Goal: Find specific page/section: Find specific page/section

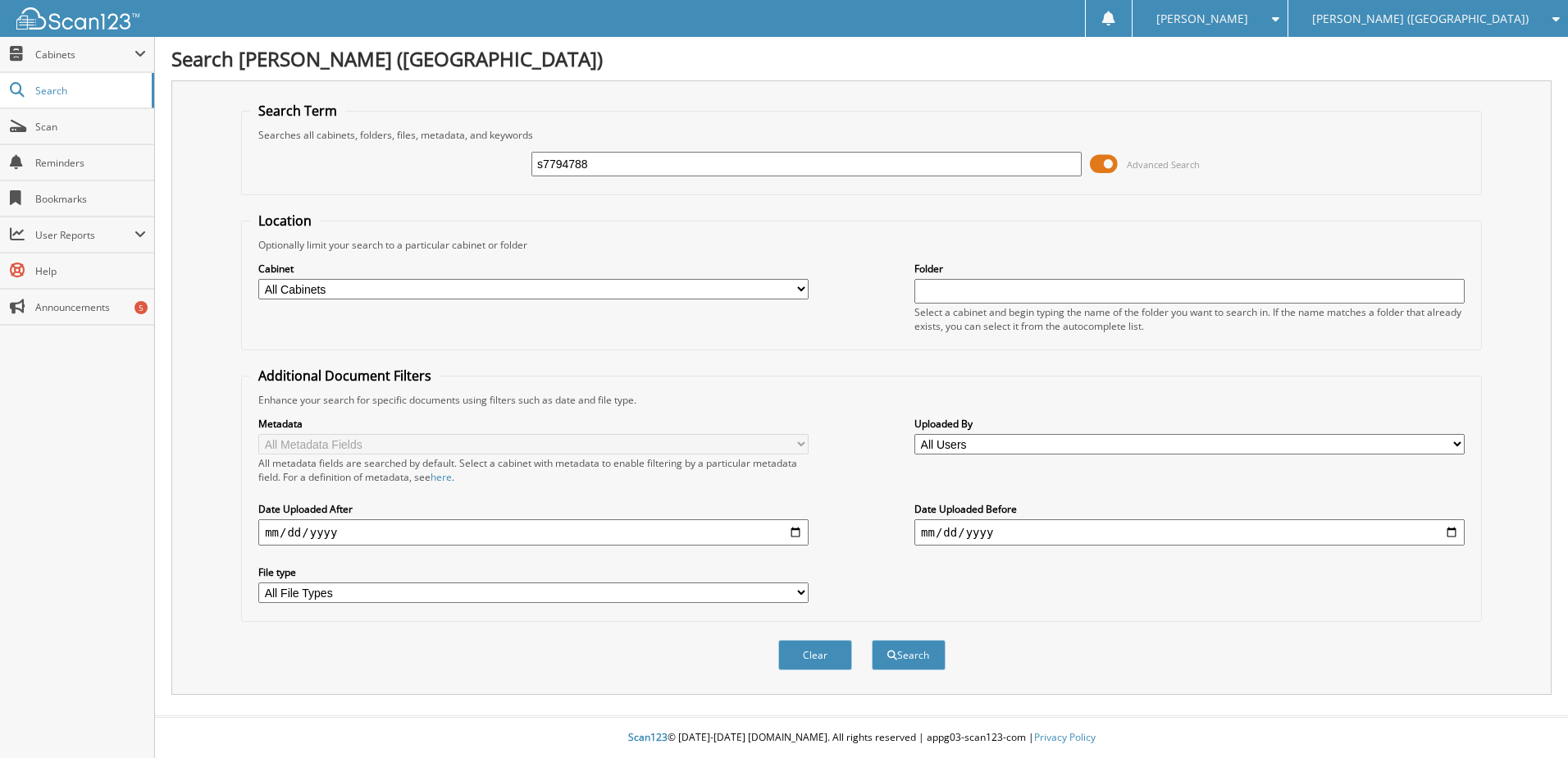
type input "s7794788"
click at [872, 640] on button "Search" at bounding box center [908, 655] width 74 height 31
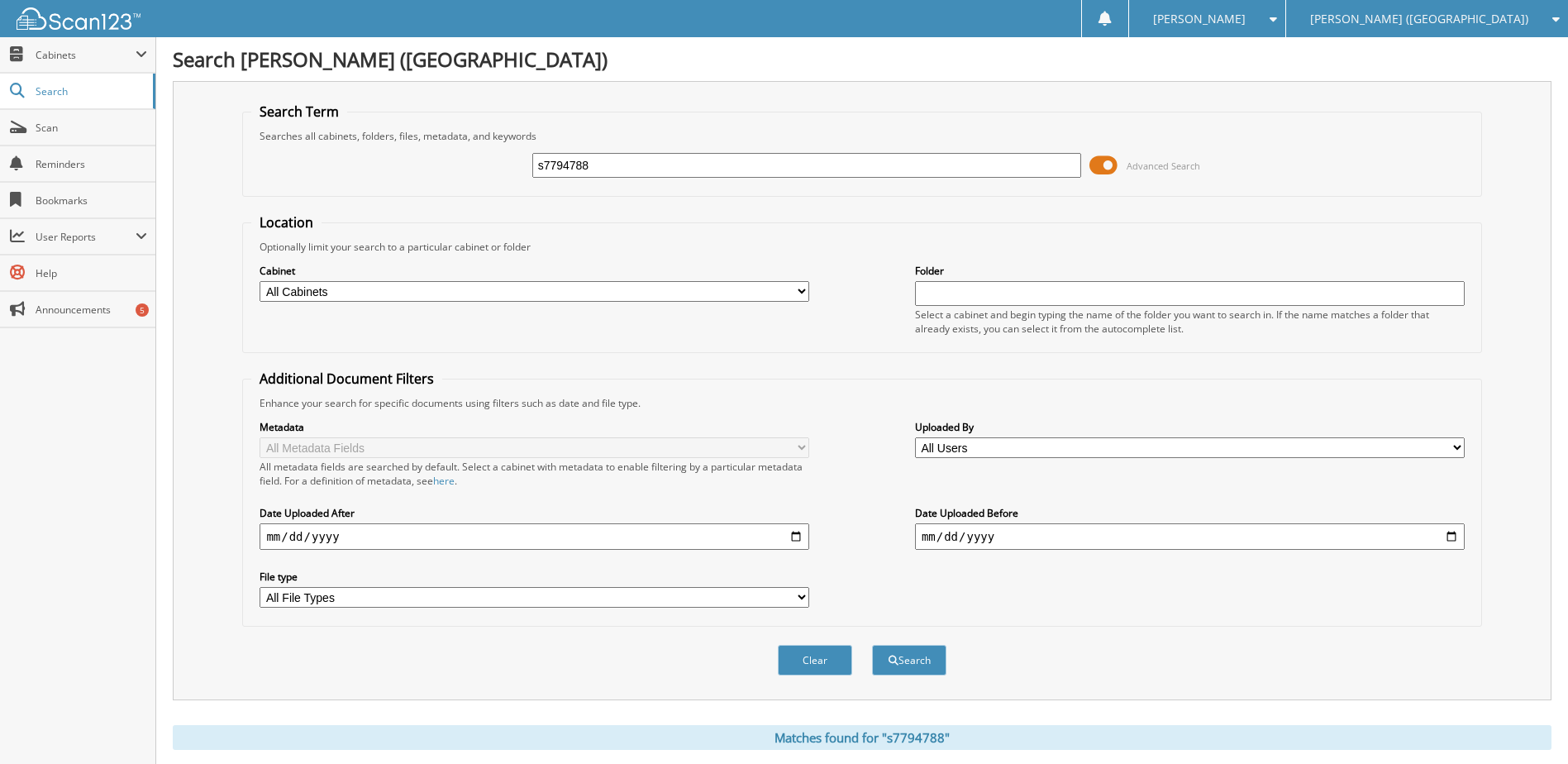
click at [559, 161] on input "s7794788" at bounding box center [807, 165] width 550 height 24
type input "sl512254"
click at [872, 645] on button "Search" at bounding box center [908, 660] width 74 height 31
click at [574, 165] on input "sl512254" at bounding box center [807, 165] width 550 height 24
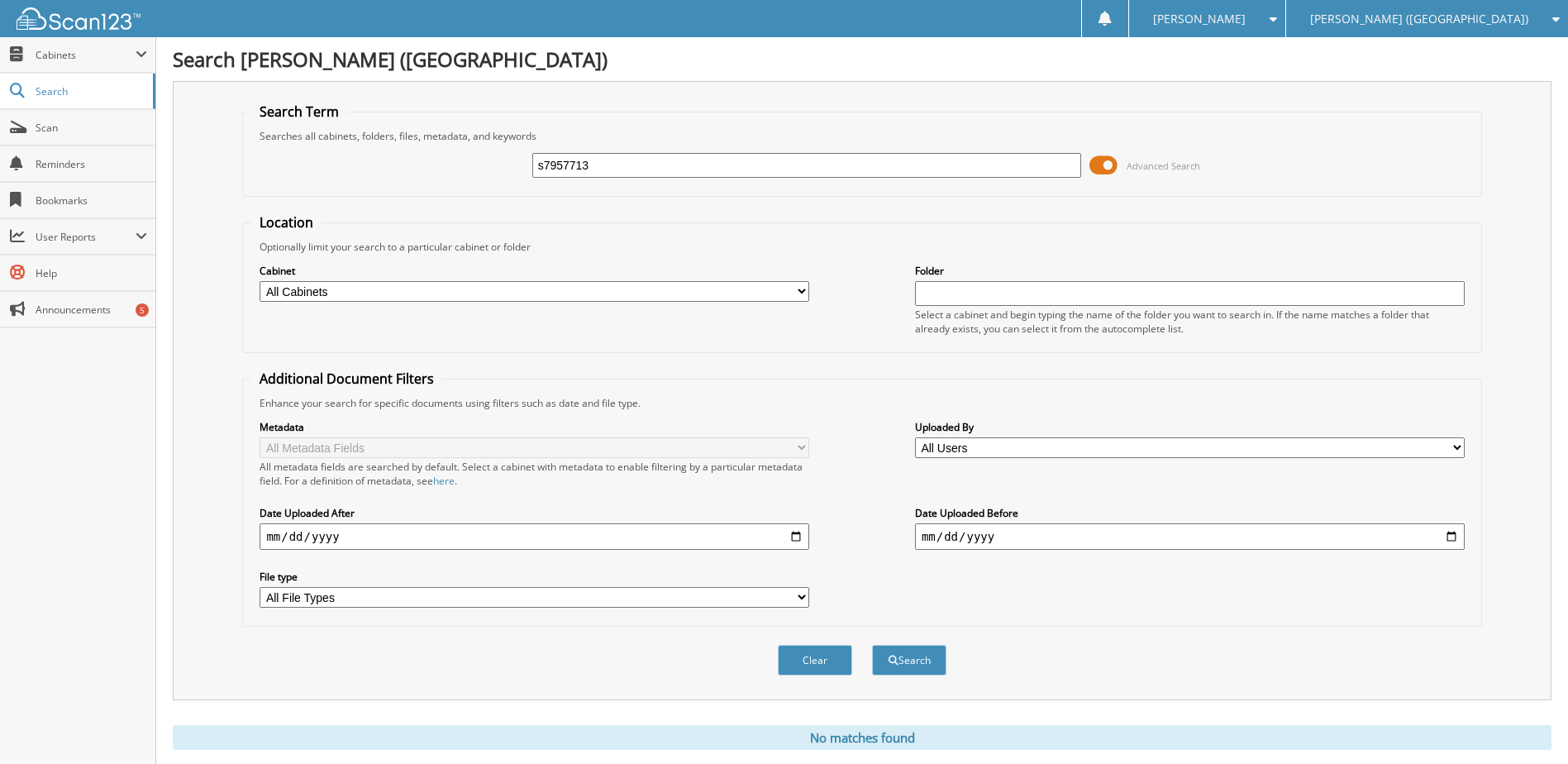
type input "s7957713"
click at [872, 645] on button "Search" at bounding box center [908, 660] width 74 height 31
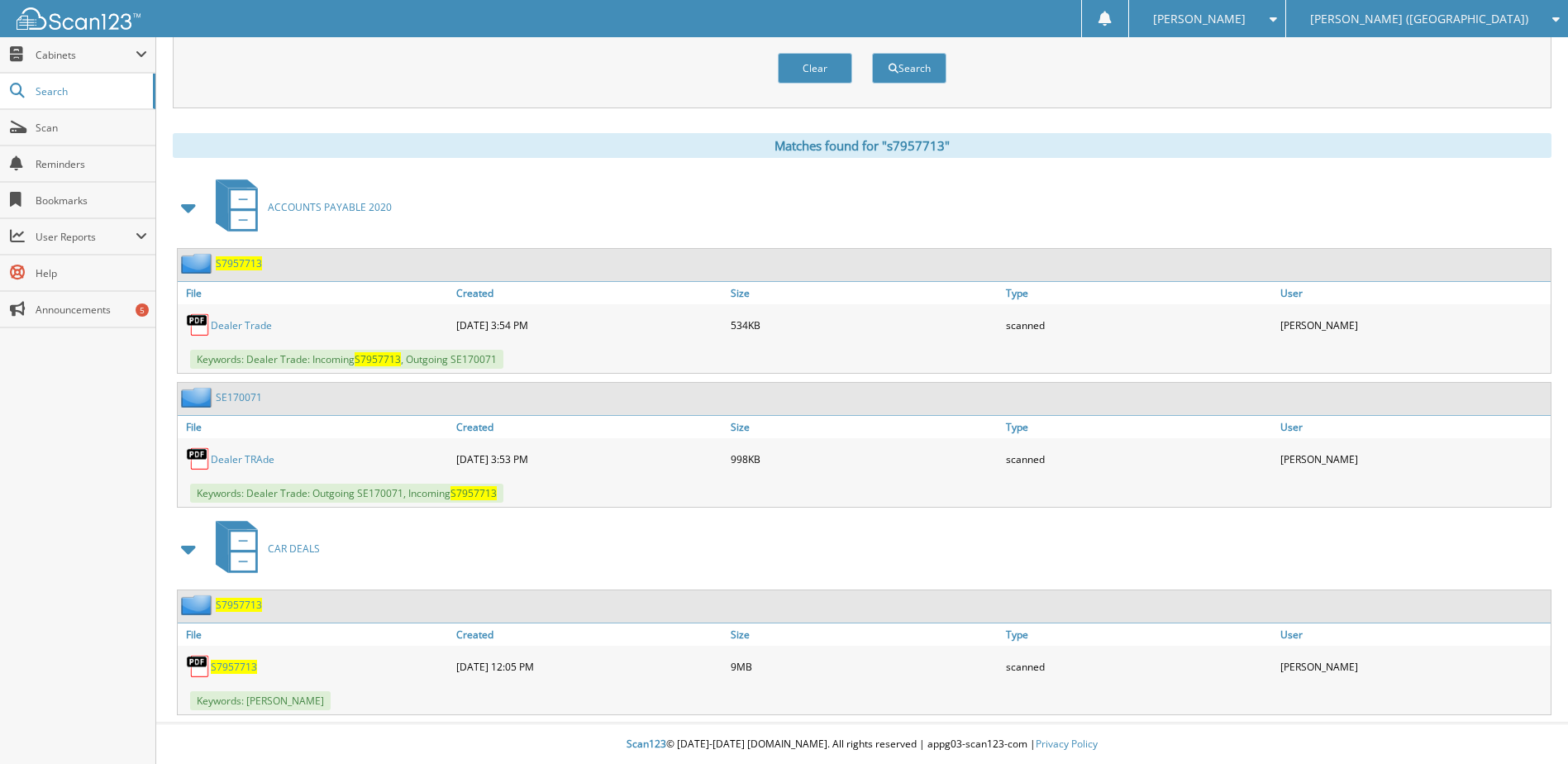
scroll to position [594, 0]
click at [231, 660] on span "S7957713" at bounding box center [234, 665] width 46 height 14
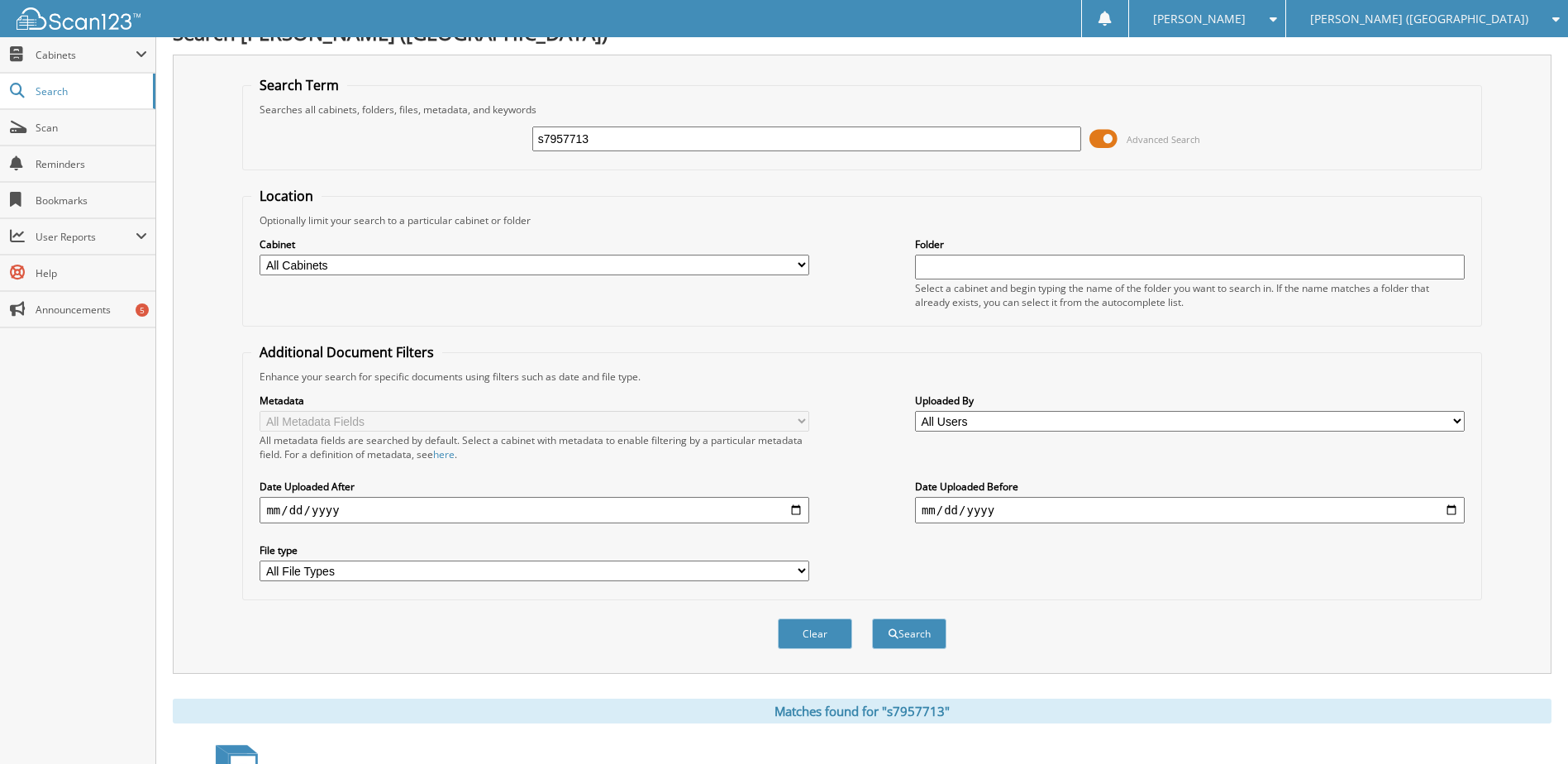
scroll to position [0, 0]
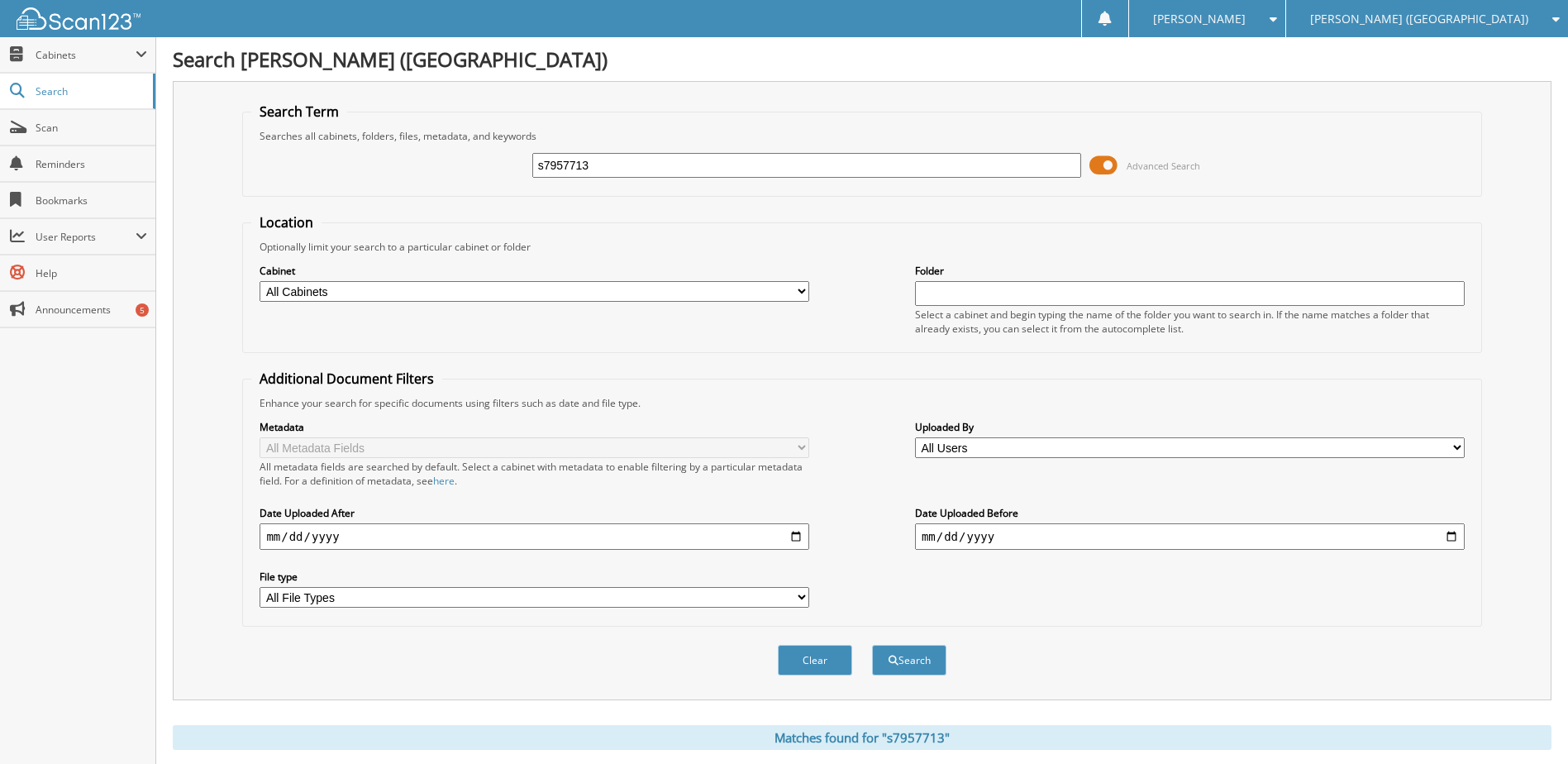
click at [573, 164] on input "s7957713" at bounding box center [807, 165] width 550 height 24
type input "t6580107"
click at [872, 645] on button "Search" at bounding box center [908, 660] width 74 height 31
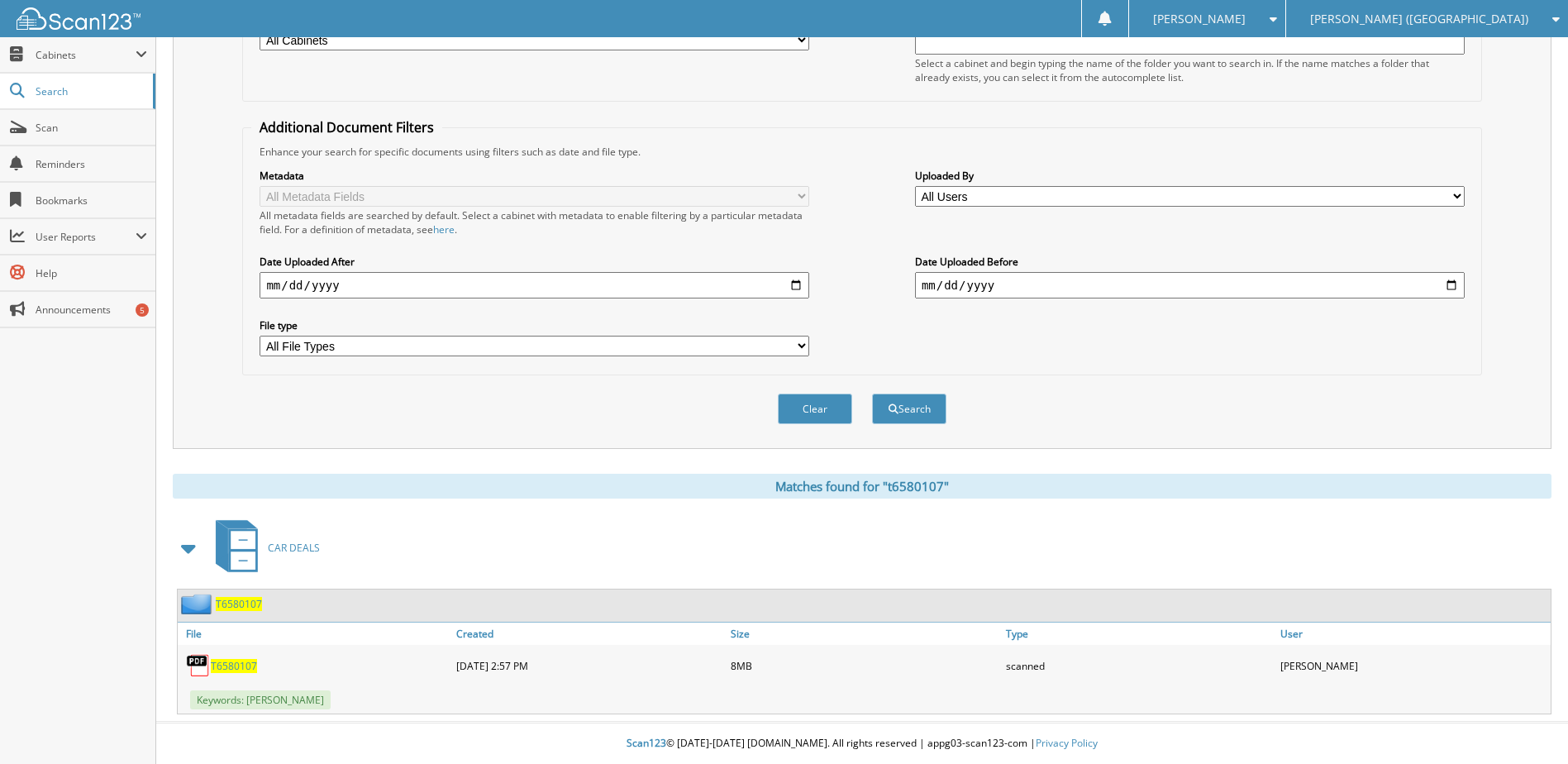
scroll to position [252, 0]
click at [234, 670] on span "T6580107" at bounding box center [234, 665] width 46 height 14
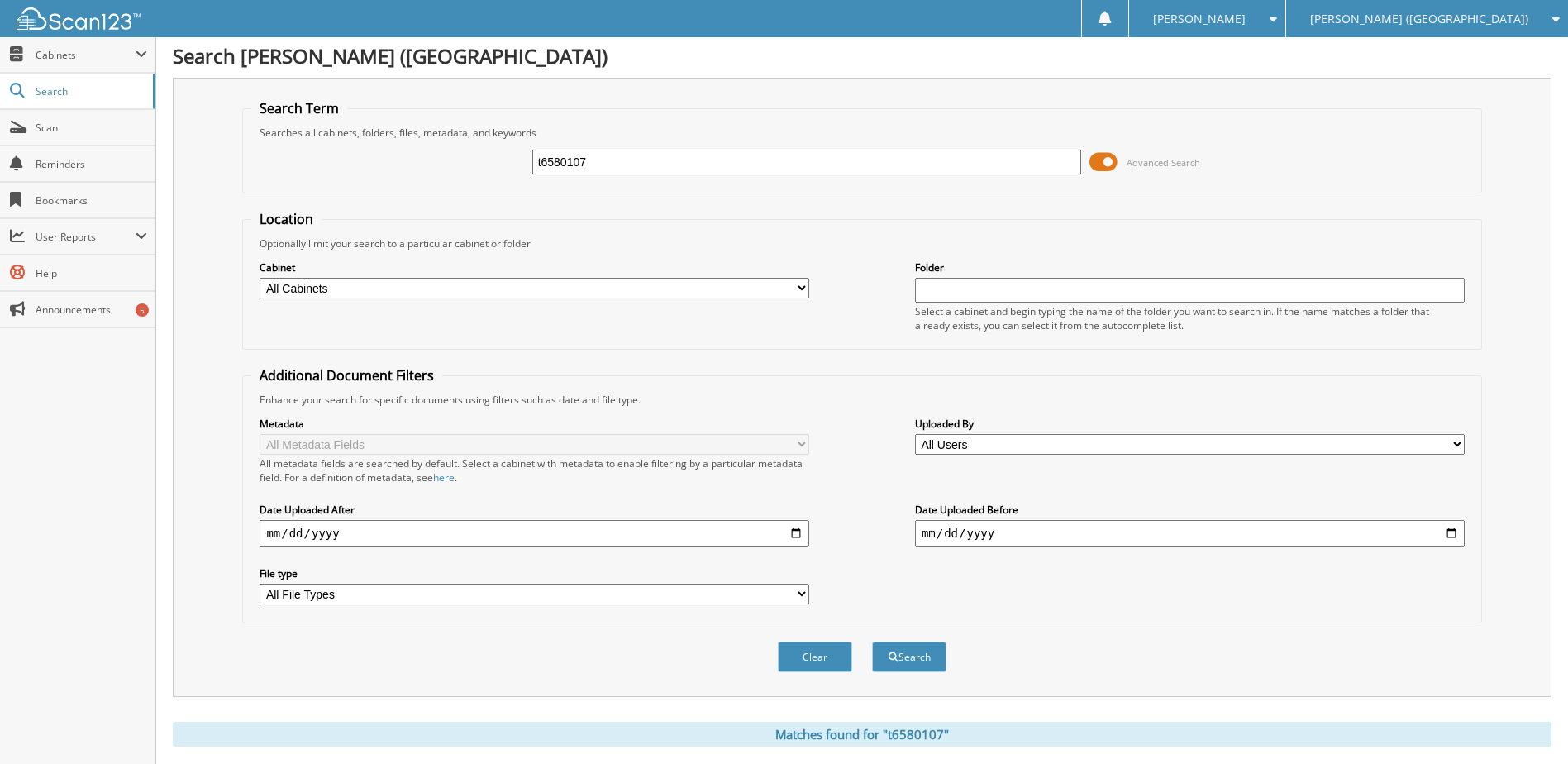
scroll to position [0, 0]
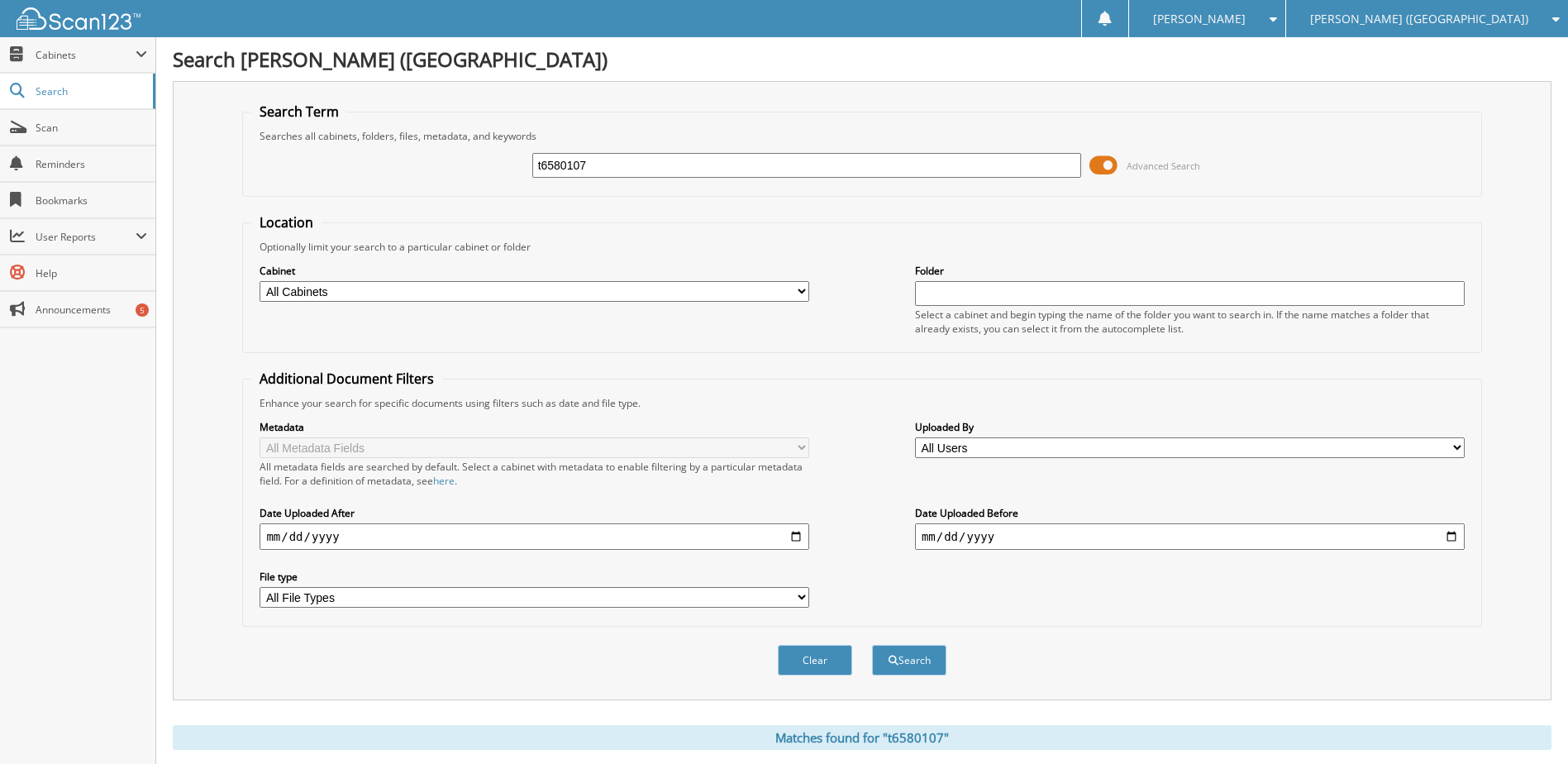
click at [576, 152] on div "t6580107" at bounding box center [807, 165] width 550 height 28
click at [578, 162] on input "t6580107" at bounding box center [807, 165] width 550 height 24
type input "tg345237"
click at [872, 645] on button "Search" at bounding box center [908, 660] width 74 height 31
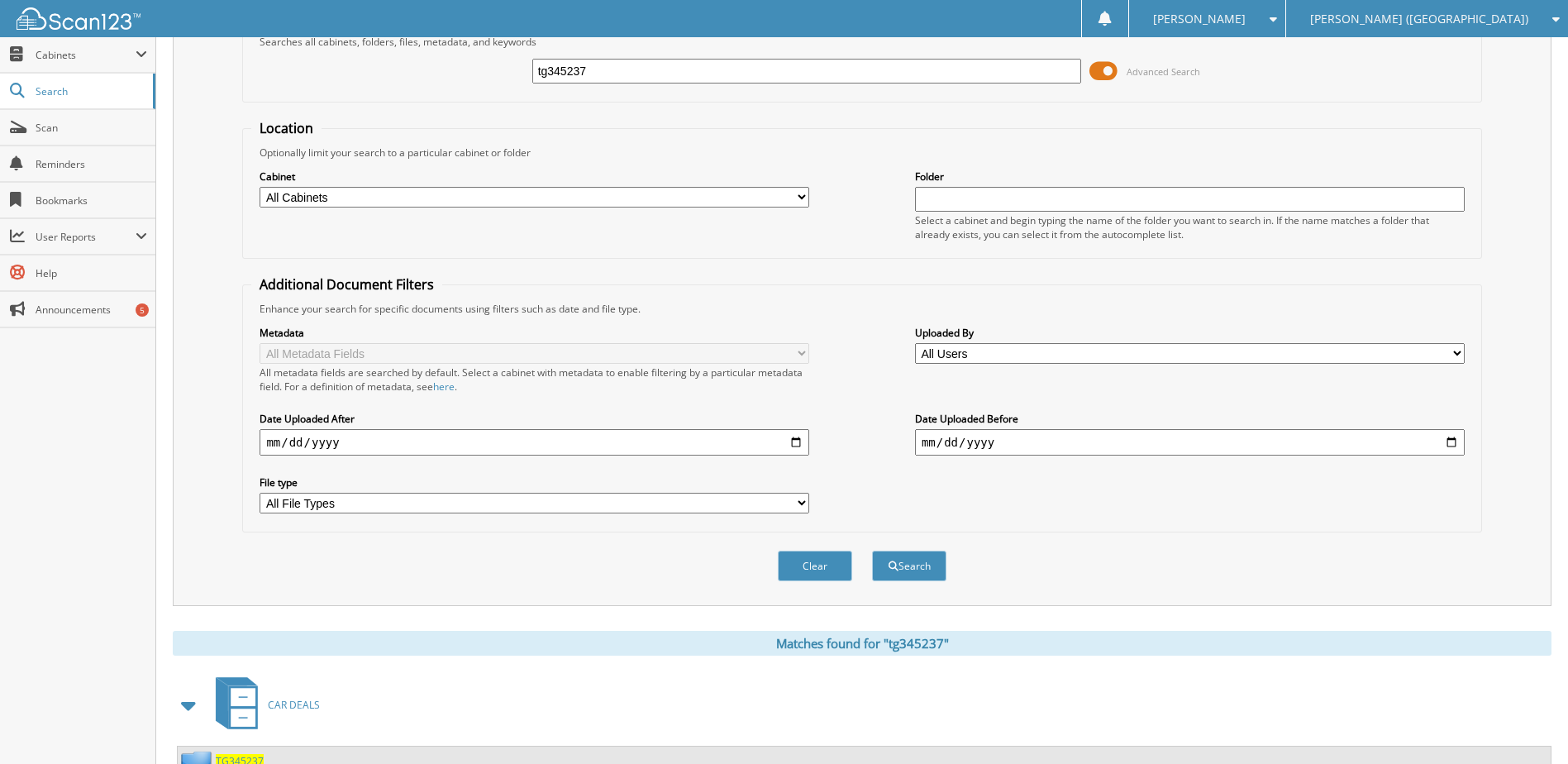
scroll to position [248, 0]
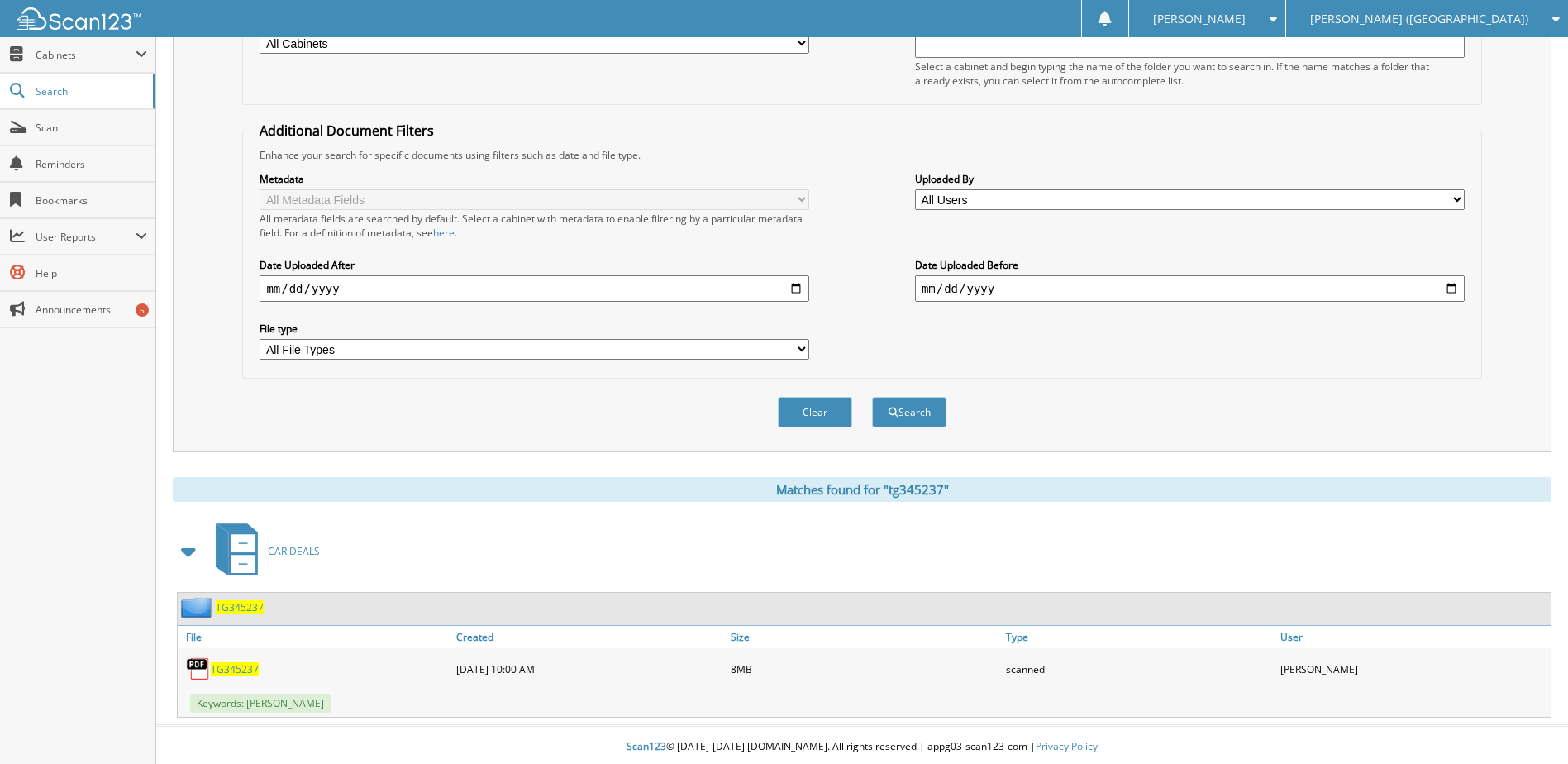
click at [233, 670] on span "TG345237" at bounding box center [235, 669] width 48 height 14
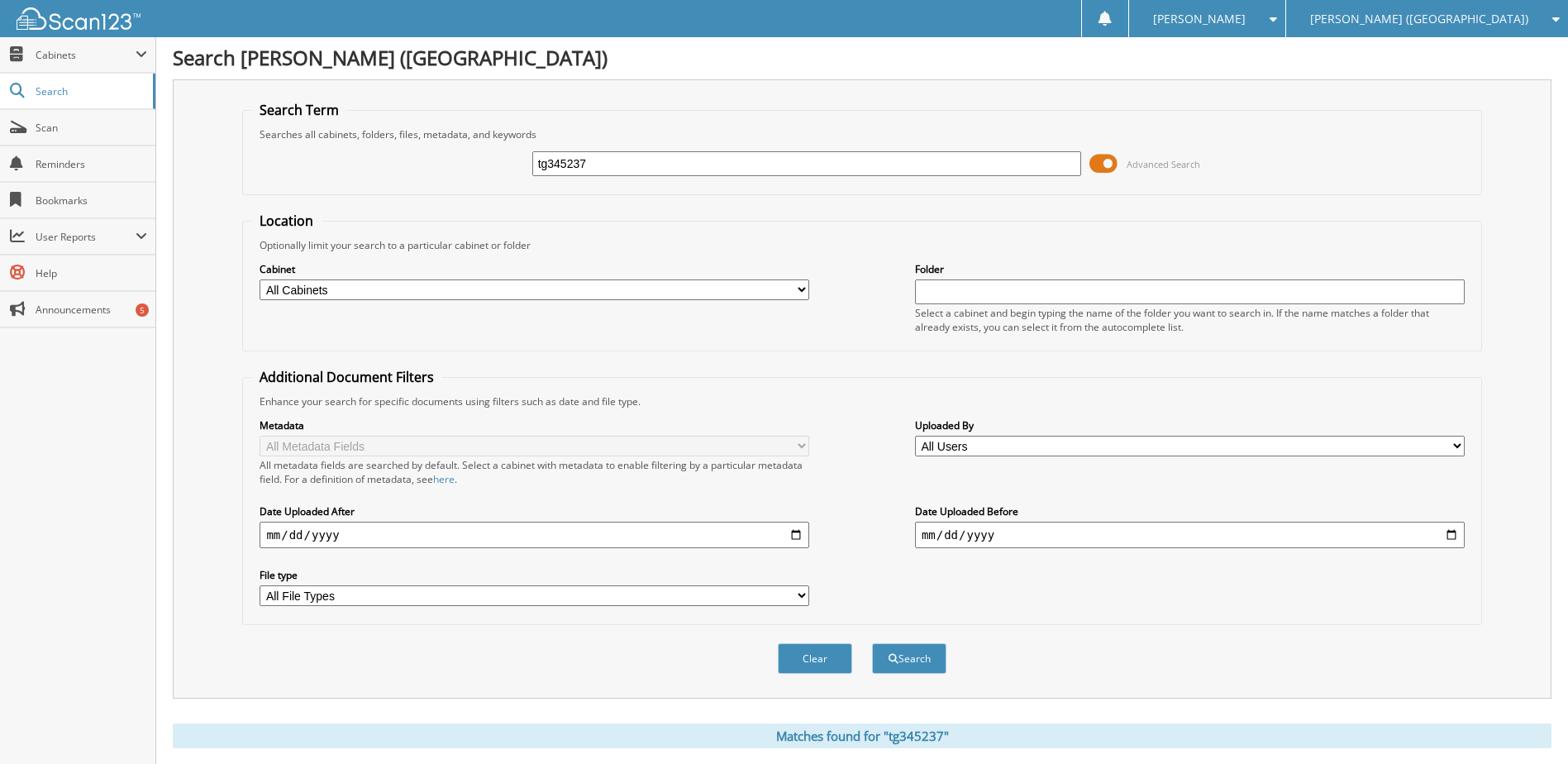
scroll to position [0, 0]
click at [559, 173] on input "tg345237" at bounding box center [807, 165] width 550 height 24
click at [559, 172] on input "tg345237" at bounding box center [807, 165] width 550 height 24
type input "lu478311"
click at [872, 645] on button "Search" at bounding box center [908, 660] width 74 height 31
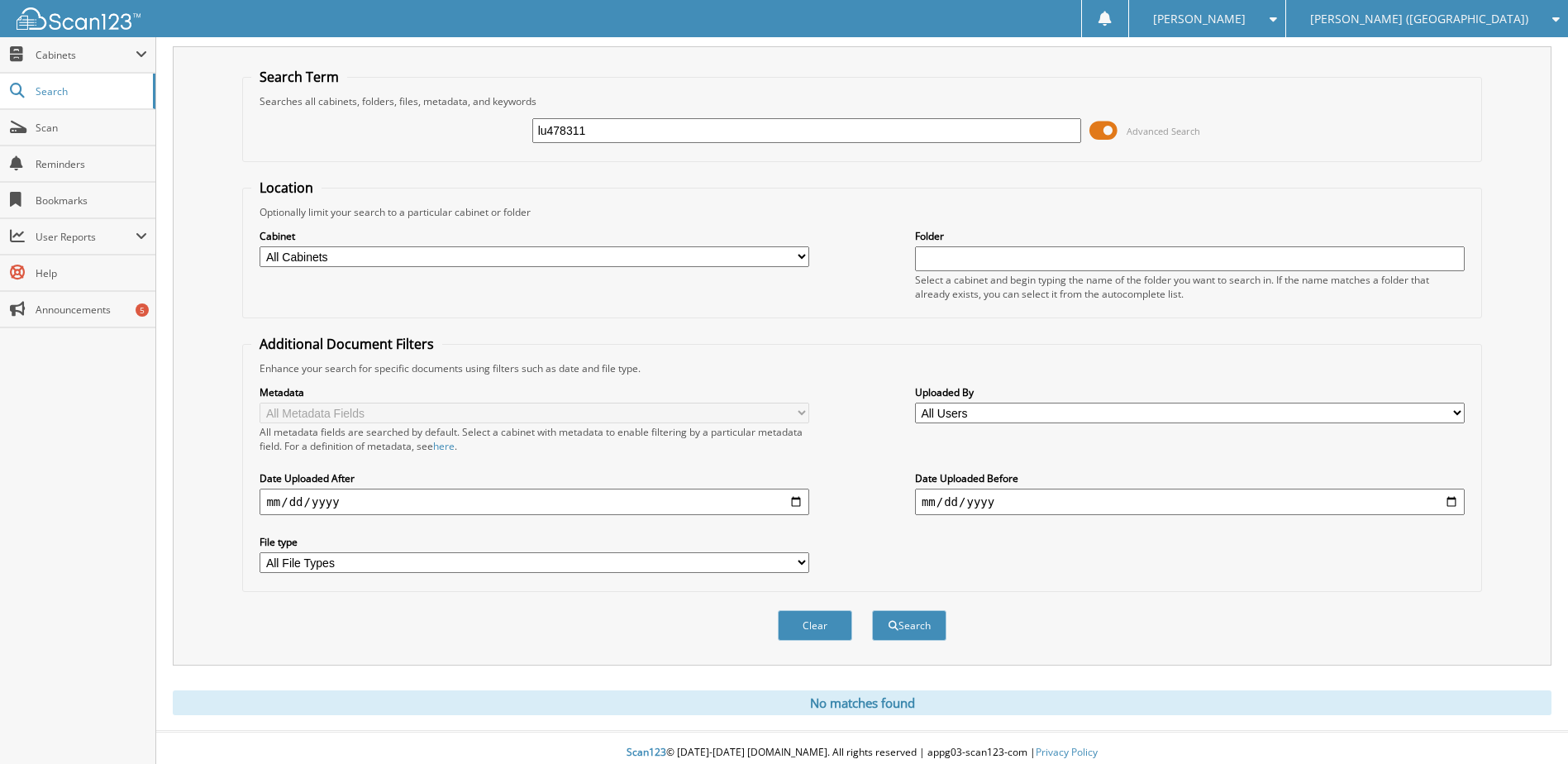
scroll to position [45, 0]
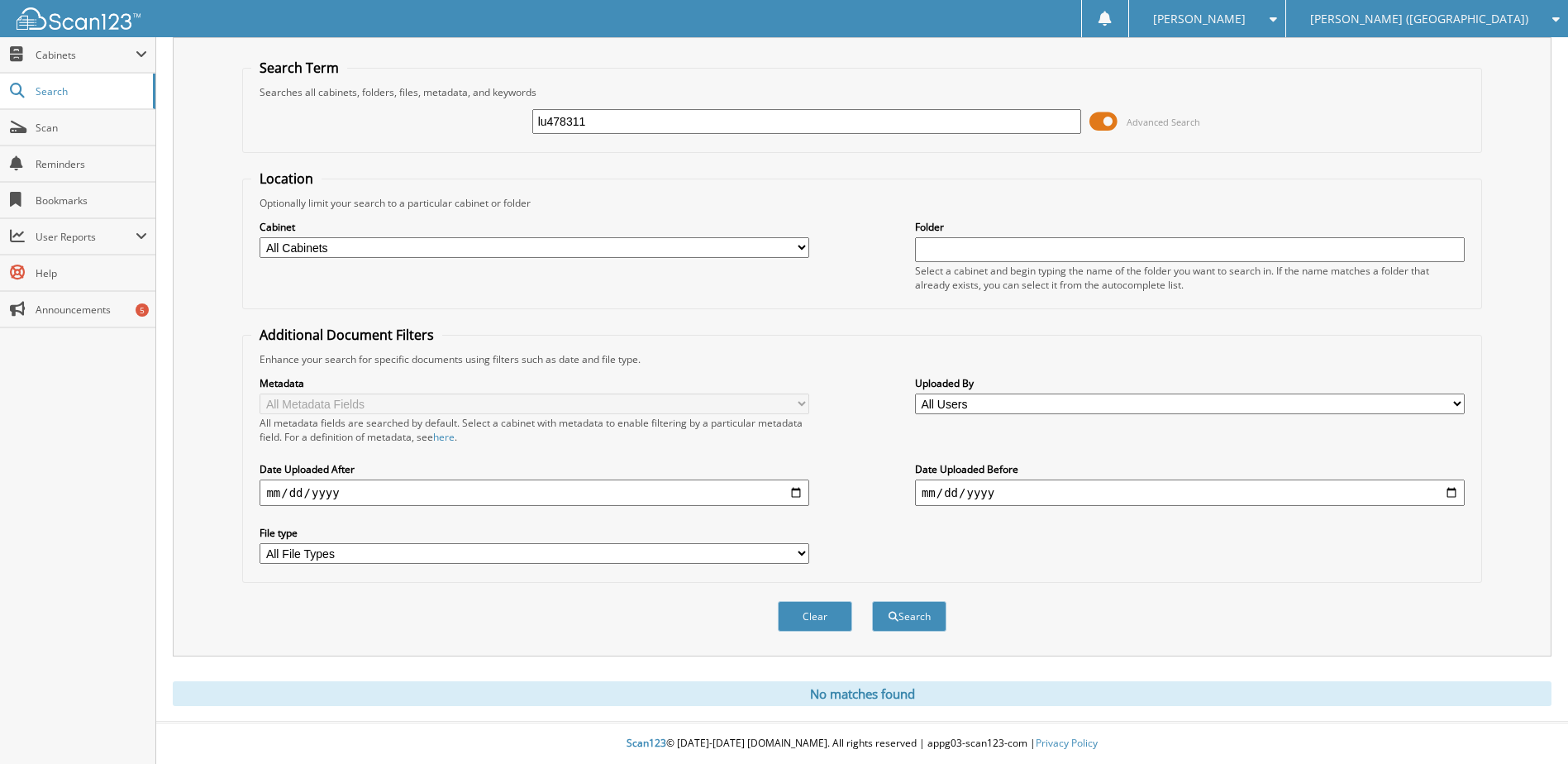
click at [585, 115] on input "lu478311" at bounding box center [807, 121] width 550 height 24
click at [902, 609] on button "Search" at bounding box center [908, 616] width 74 height 31
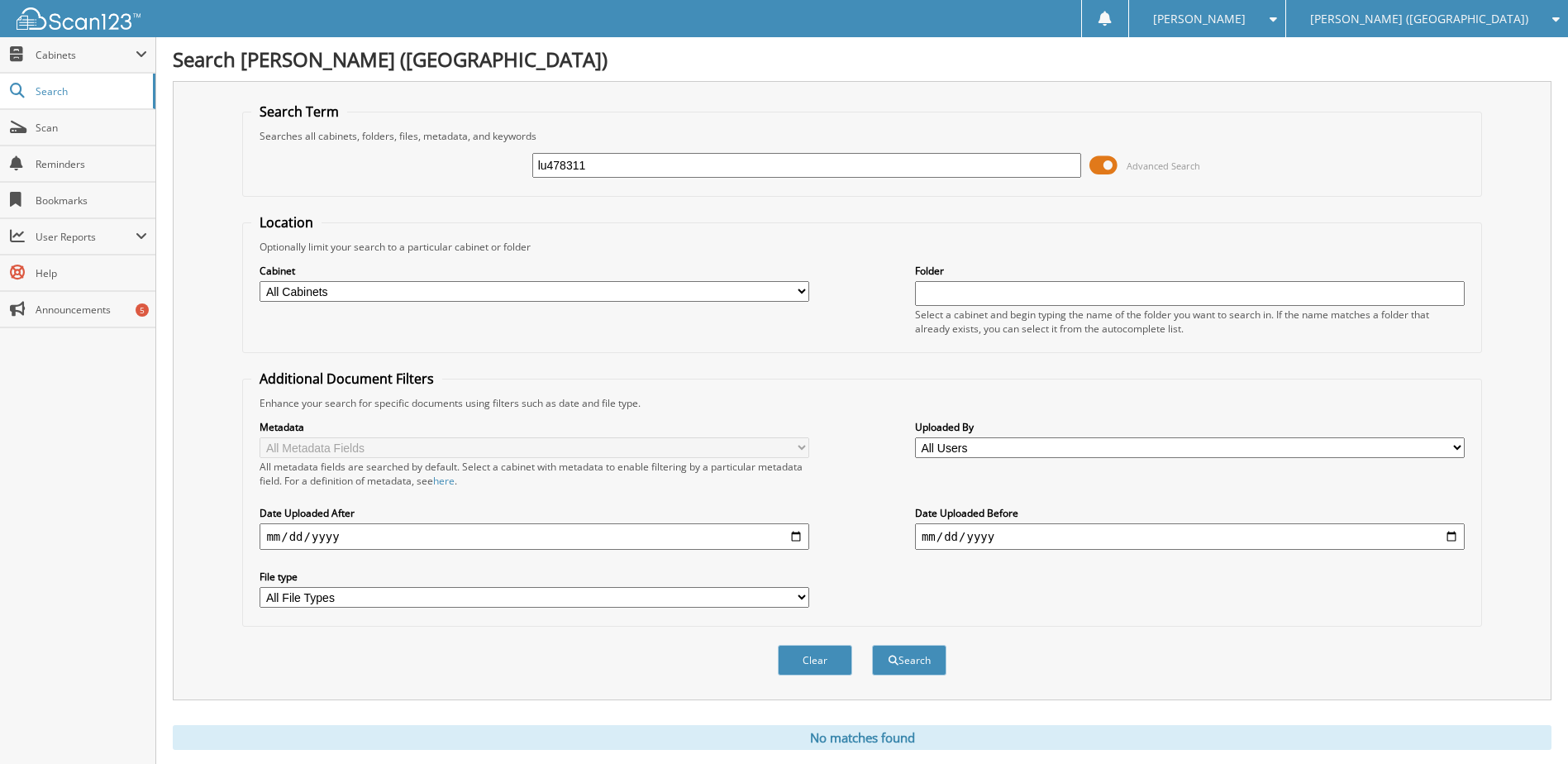
click at [578, 167] on input "lu478311" at bounding box center [807, 165] width 550 height 24
type input "mz125654"
click at [872, 645] on button "Search" at bounding box center [908, 660] width 74 height 31
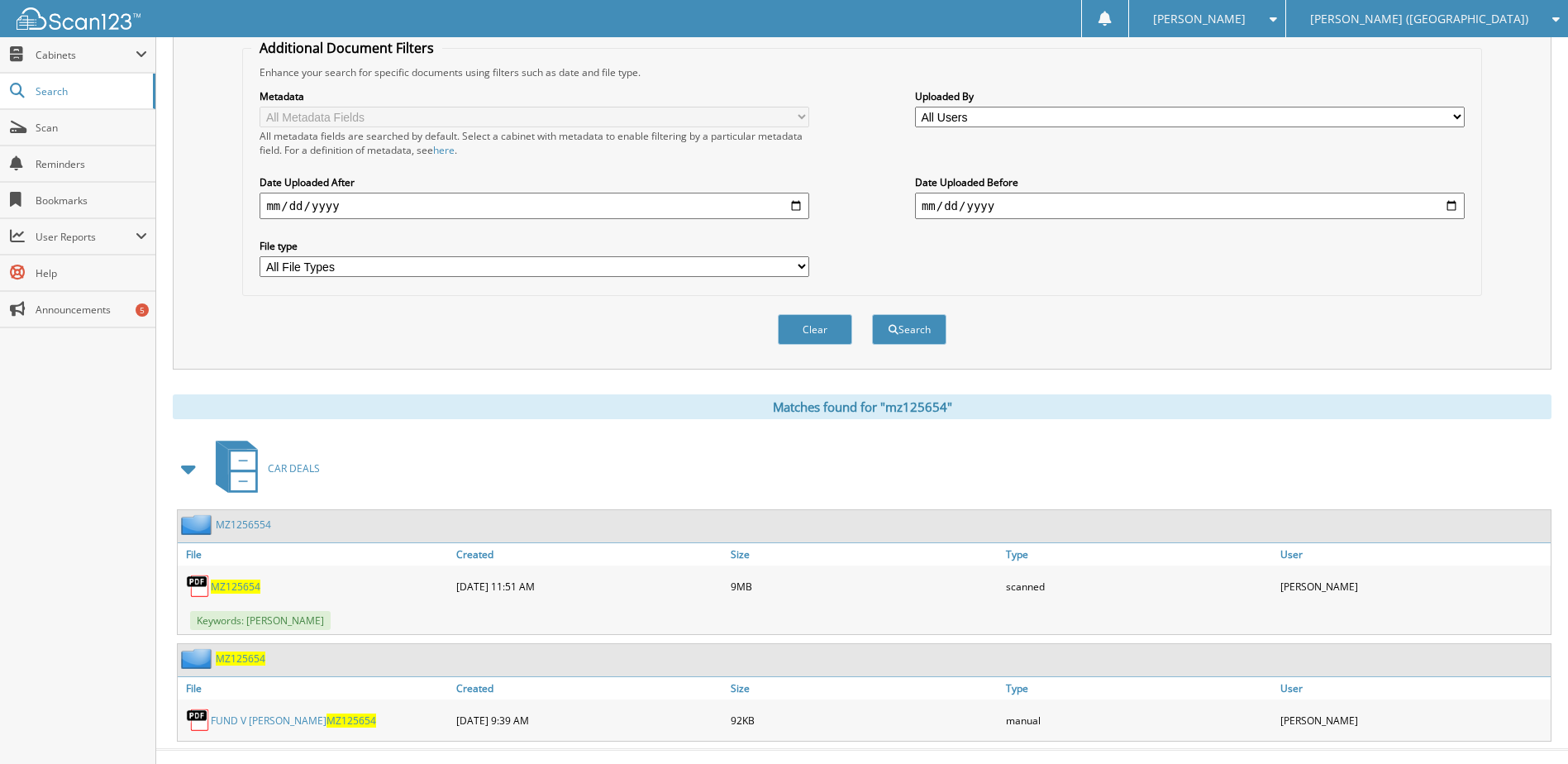
scroll to position [359, 0]
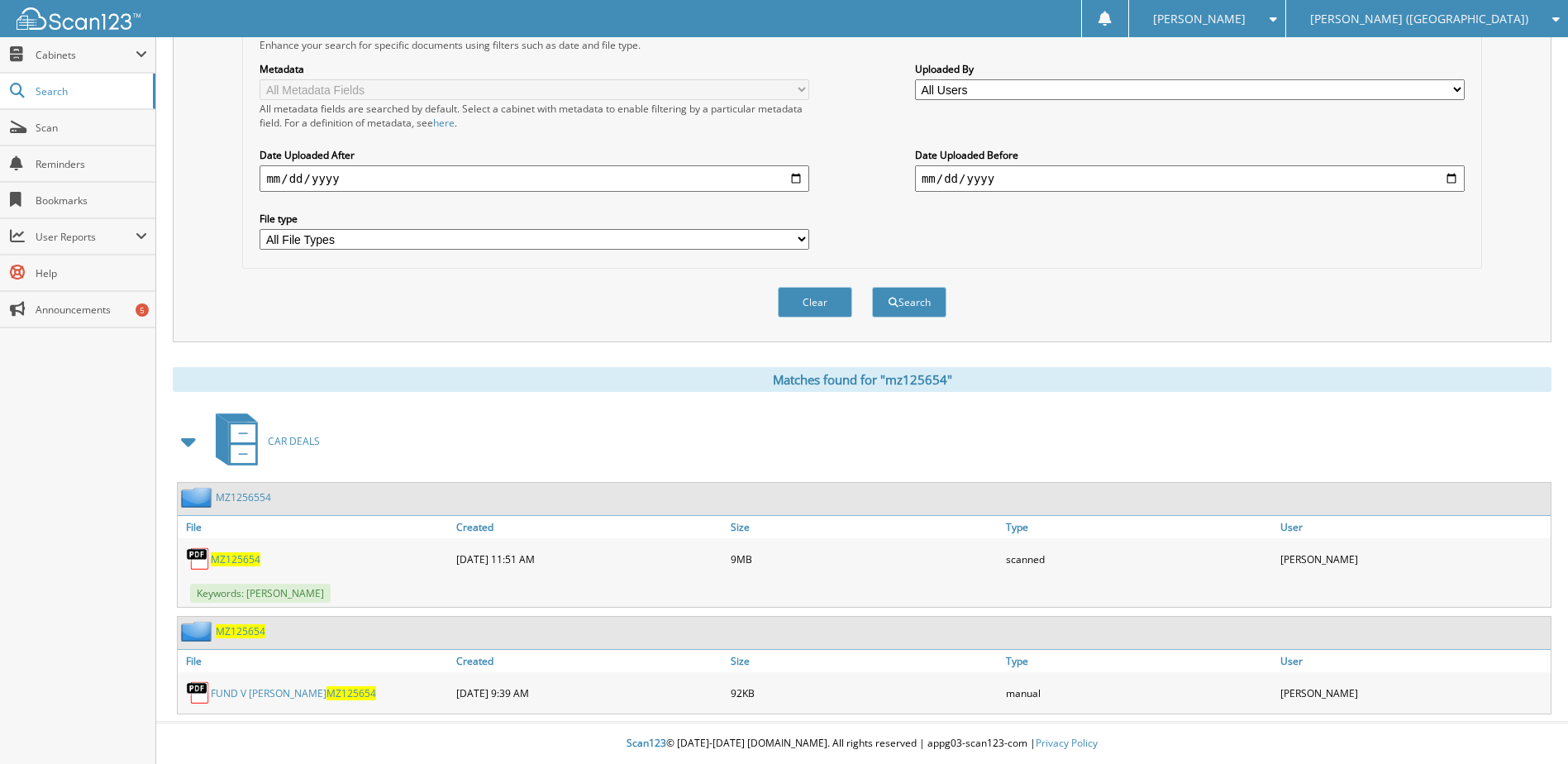
click at [236, 561] on span "MZ125654" at bounding box center [236, 558] width 50 height 14
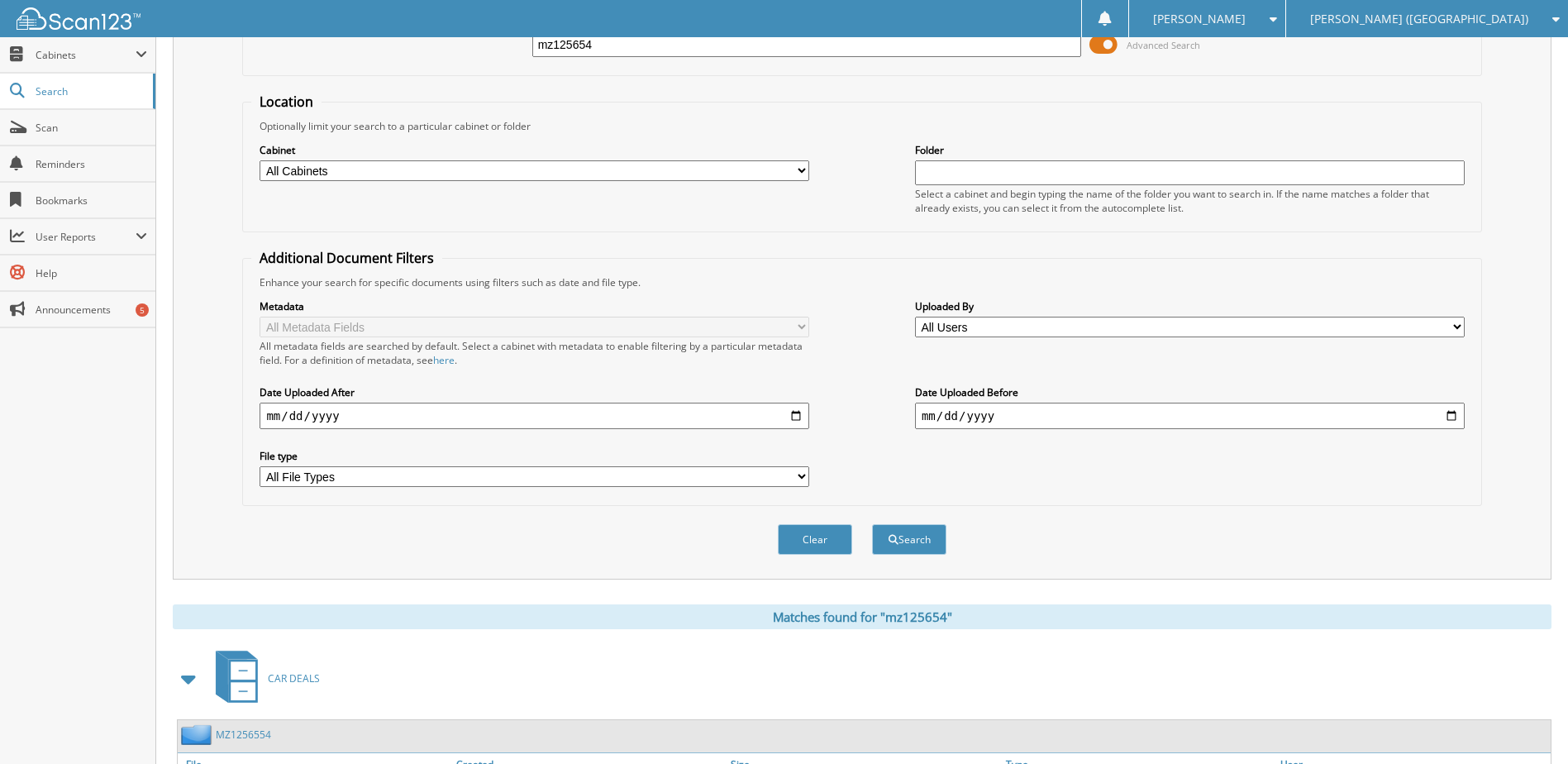
scroll to position [111, 0]
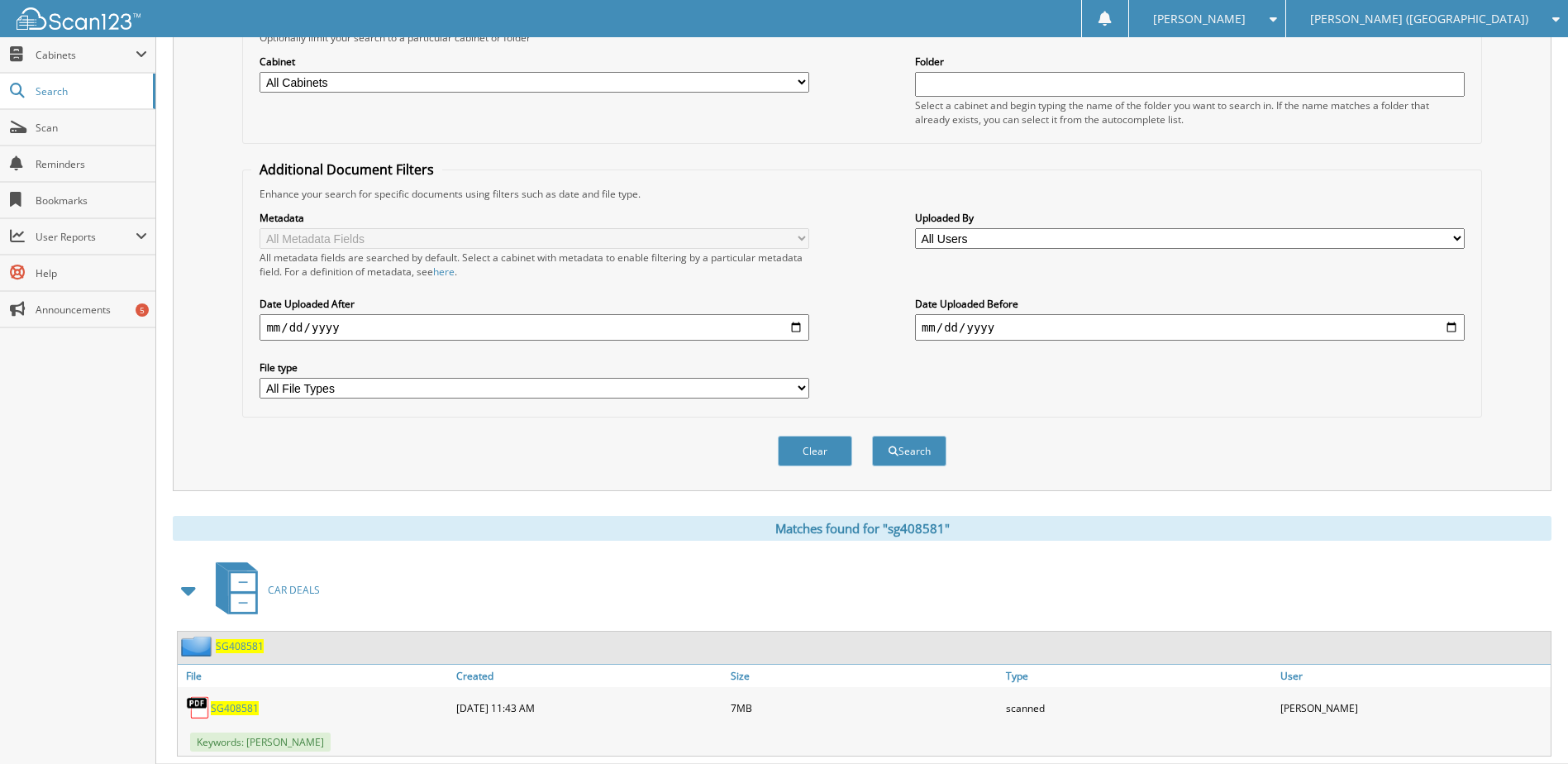
scroll to position [252, 0]
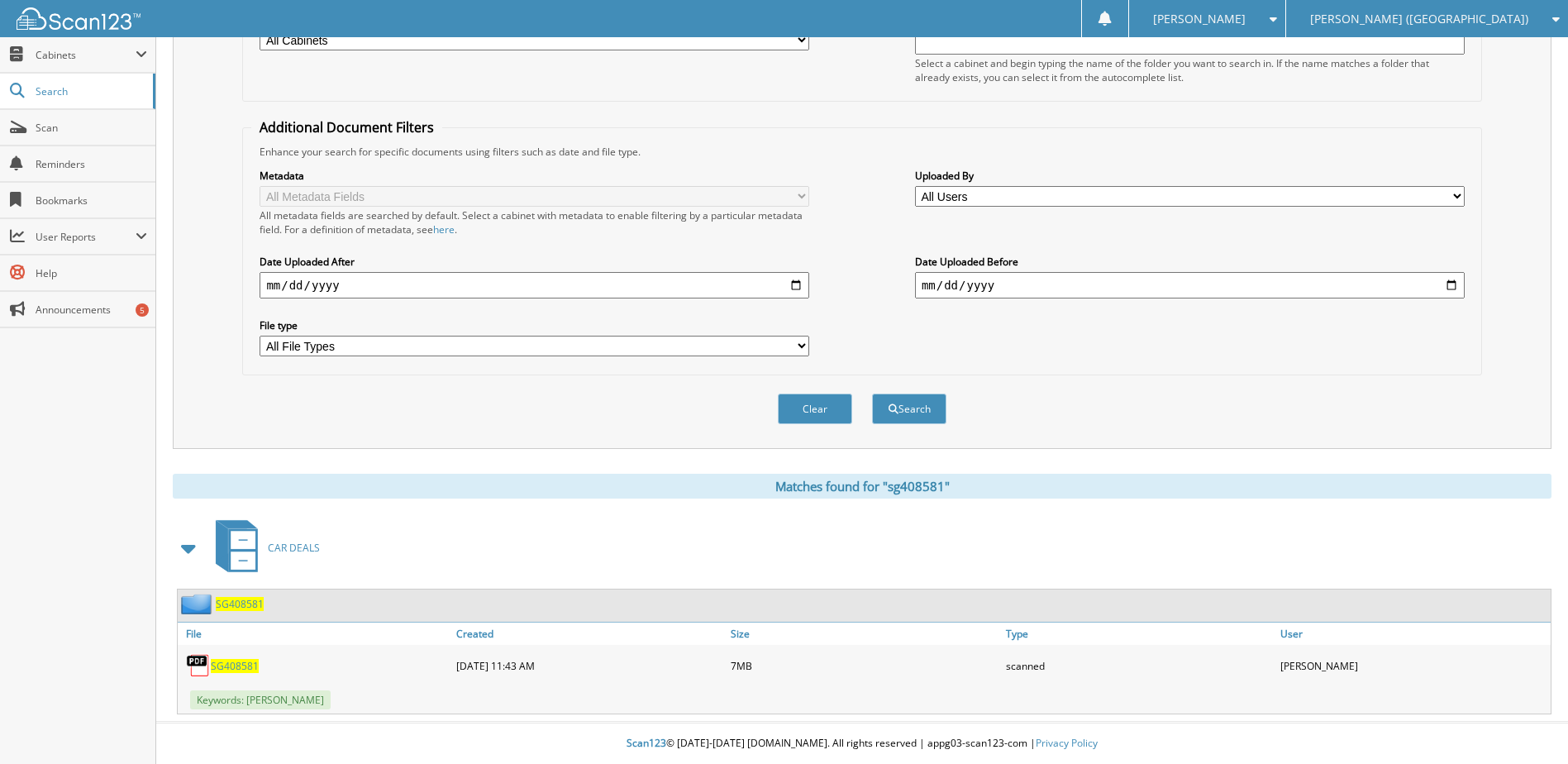
click at [249, 666] on span "SG408581" at bounding box center [235, 665] width 48 height 14
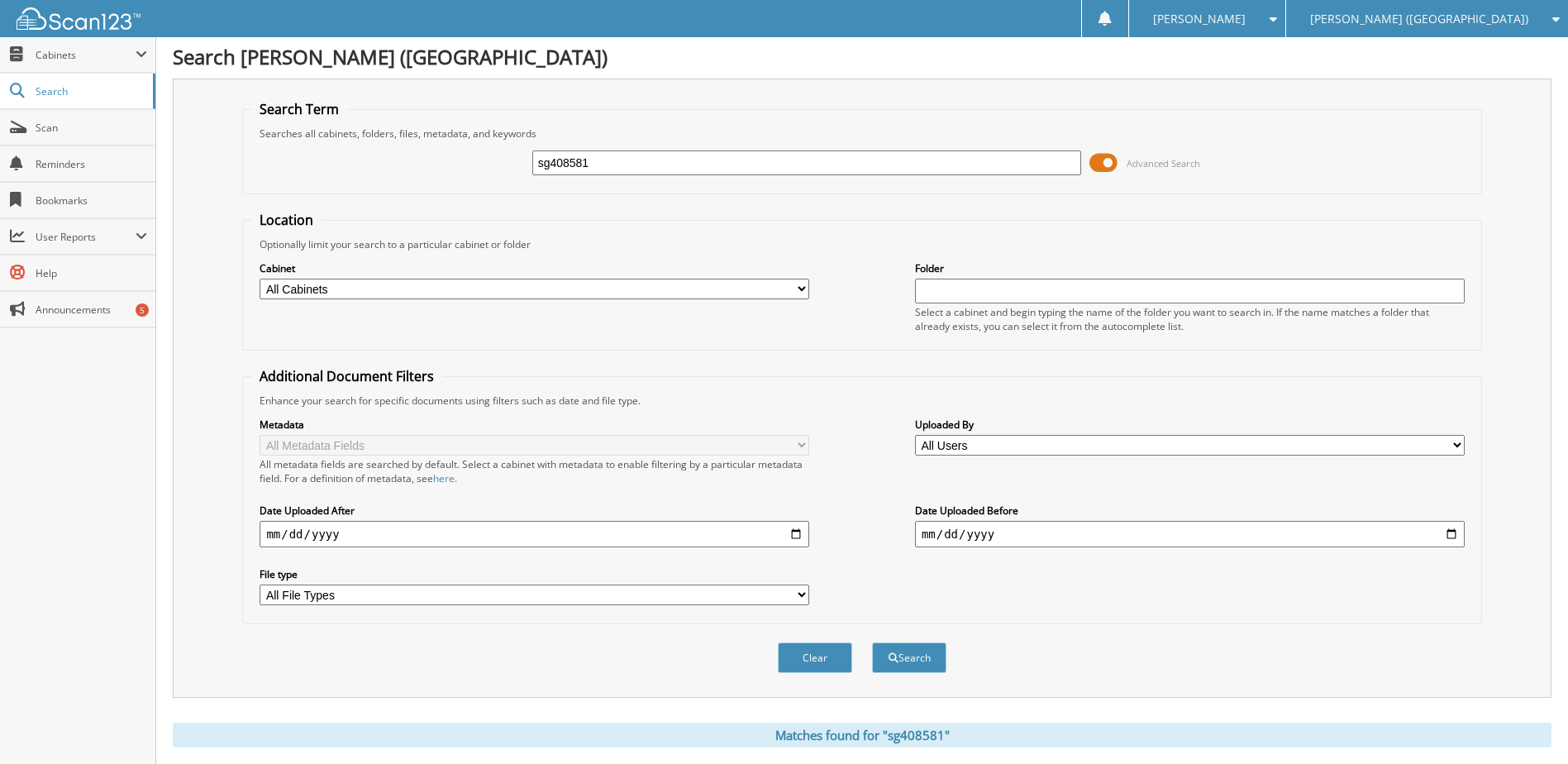
scroll to position [0, 0]
click at [586, 170] on input "sg408581" at bounding box center [807, 165] width 550 height 24
type input "se196815"
click at [872, 645] on button "Search" at bounding box center [908, 660] width 74 height 31
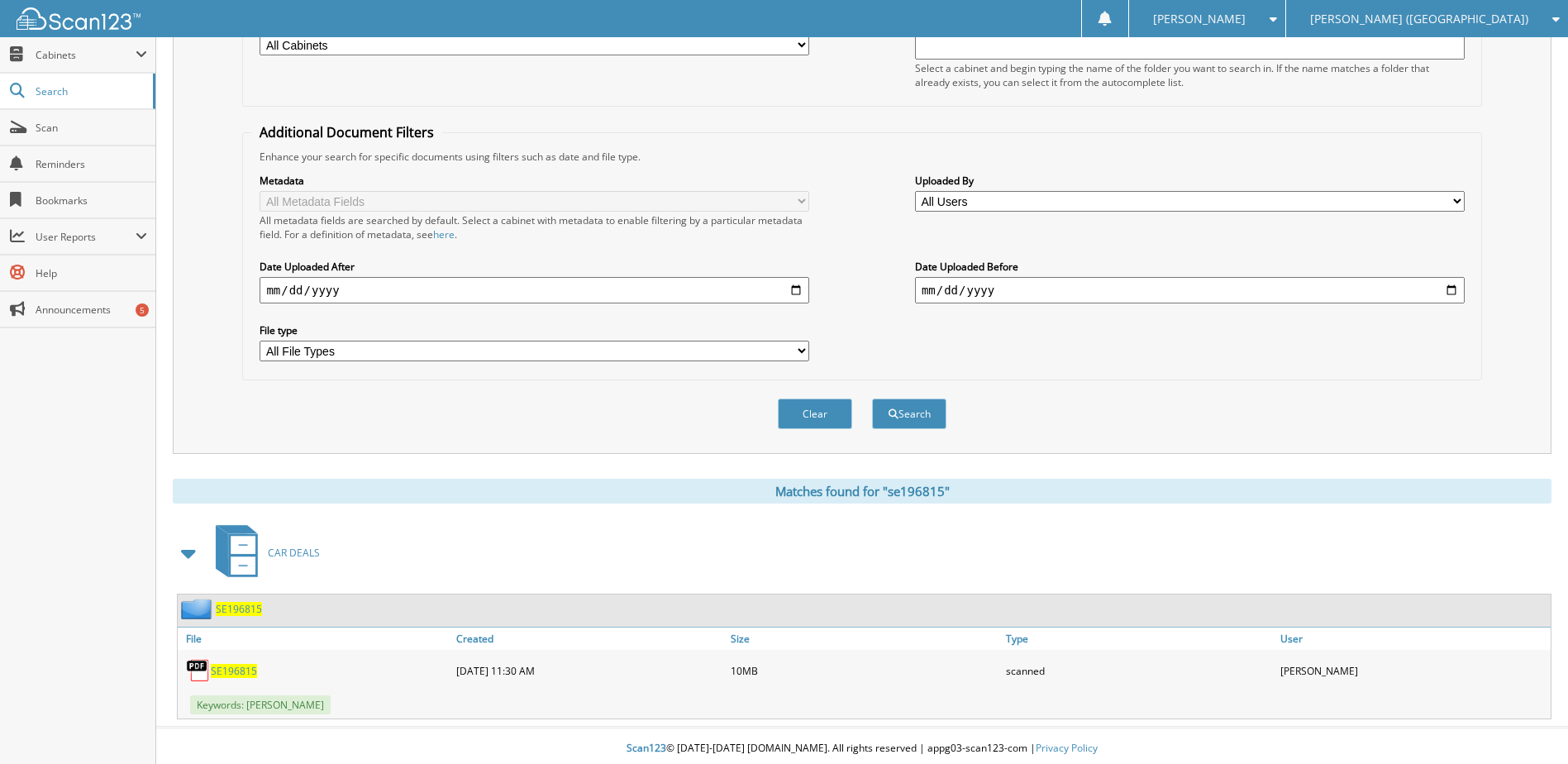
scroll to position [248, 0]
click at [236, 671] on span "SE196815" at bounding box center [234, 669] width 46 height 14
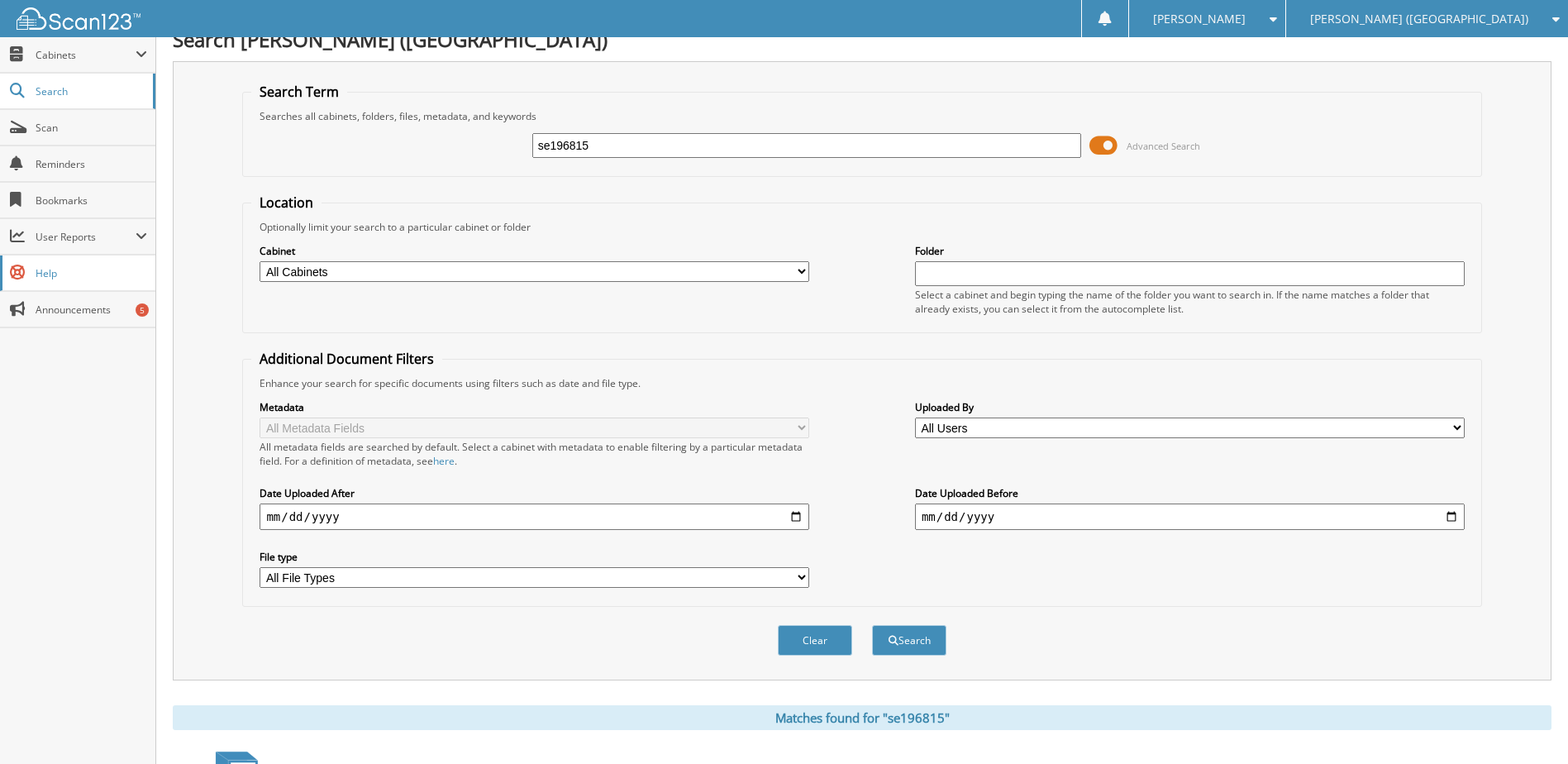
scroll to position [0, 0]
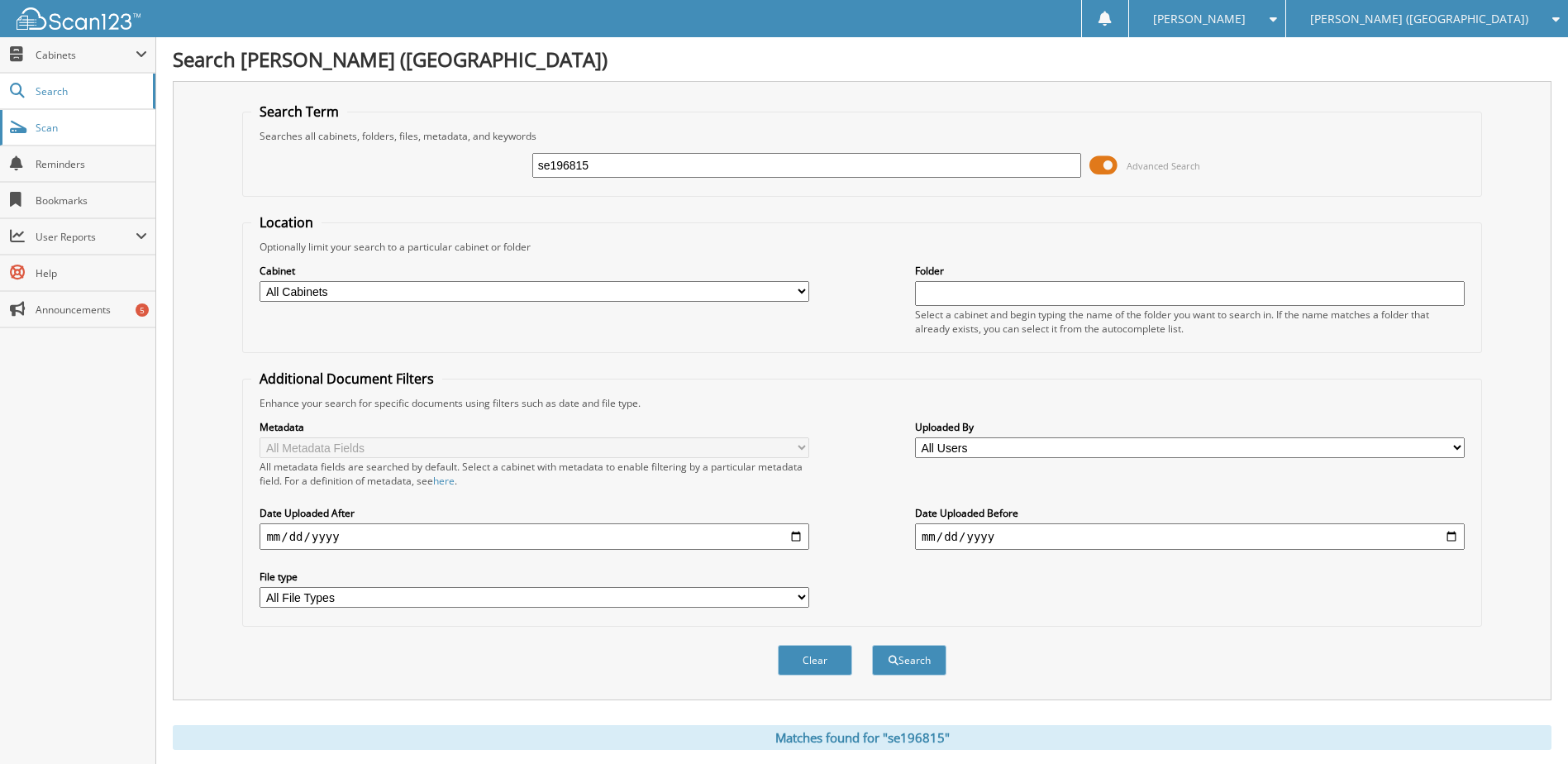
click at [56, 137] on link "Scan" at bounding box center [78, 128] width 156 height 36
